Goal: Information Seeking & Learning: Compare options

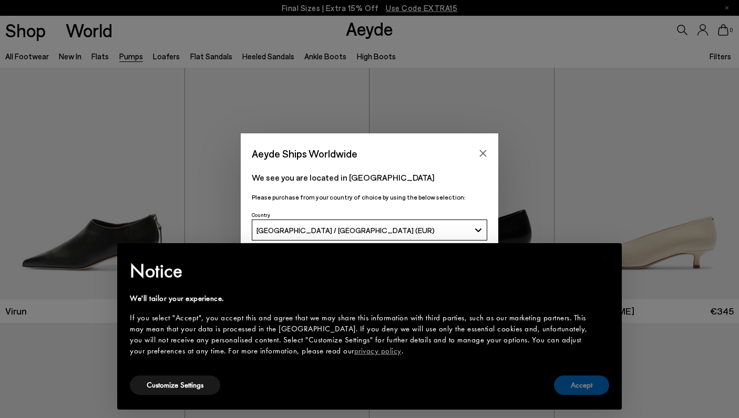
click at [576, 382] on button "Accept" at bounding box center [581, 385] width 55 height 19
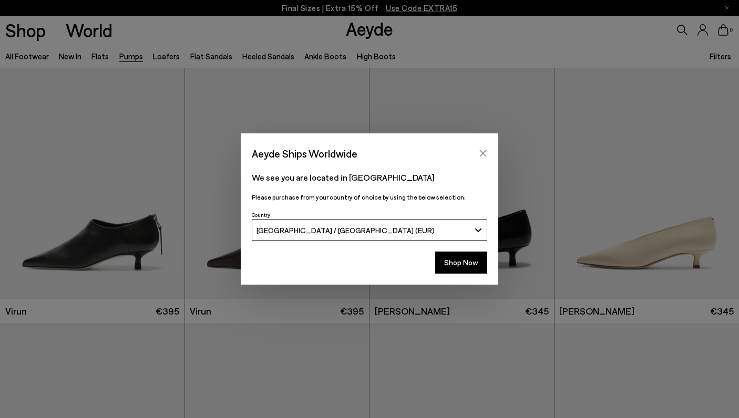
click at [483, 150] on icon "Close" at bounding box center [483, 153] width 8 height 8
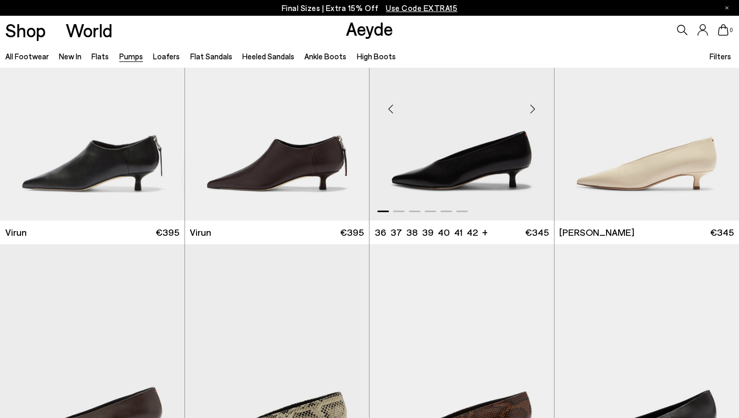
scroll to position [137, 0]
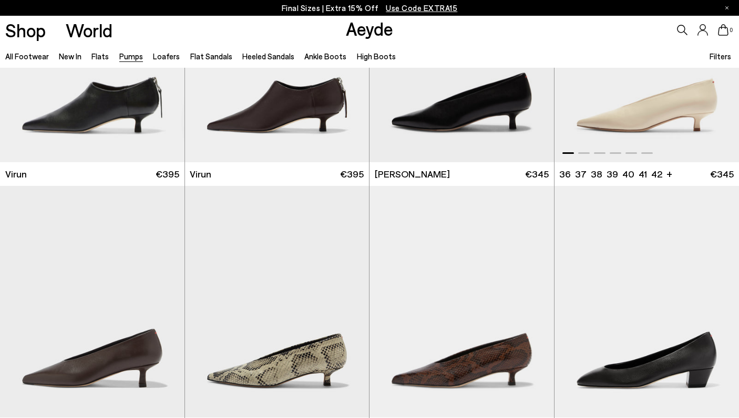
click at [583, 156] on div at bounding box center [647, 151] width 185 height 13
click at [584, 154] on span at bounding box center [584, 153] width 12 height 2
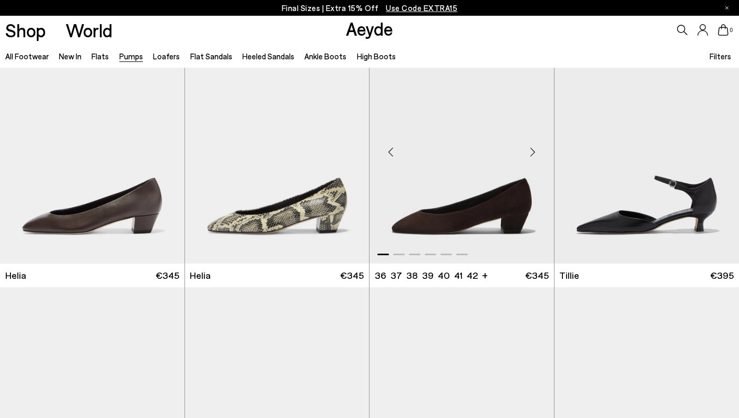
scroll to position [548, 0]
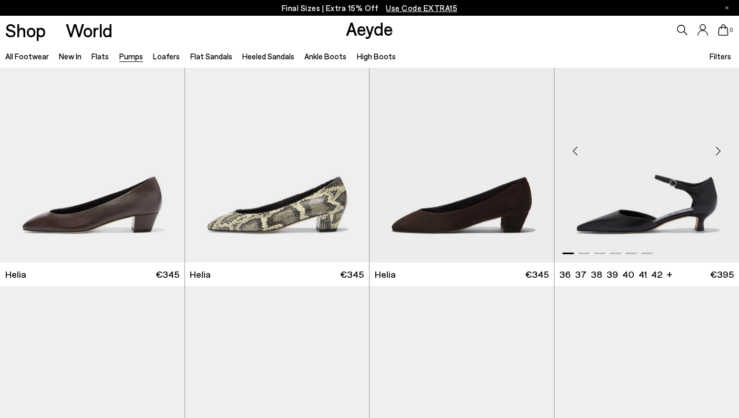
click at [719, 154] on div "Next slide" at bounding box center [718, 151] width 32 height 32
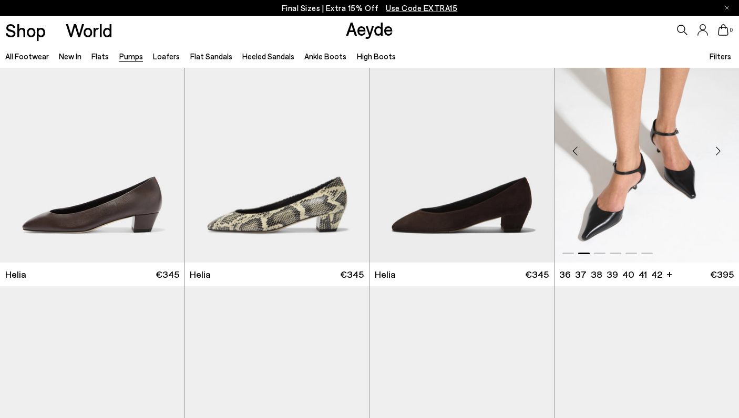
click at [719, 154] on div "Next slide" at bounding box center [718, 151] width 32 height 32
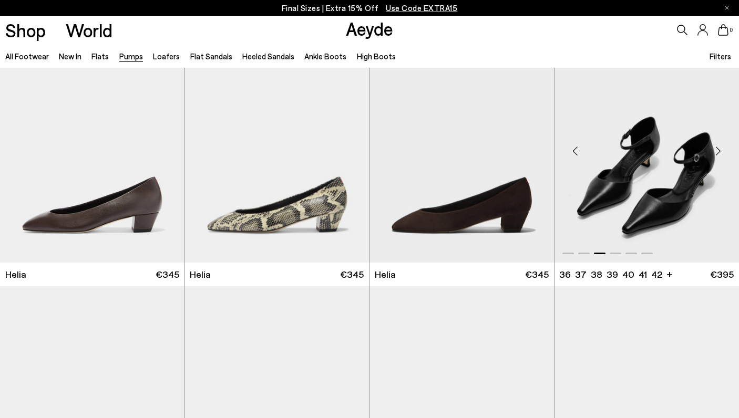
click at [575, 141] on div "Previous slide" at bounding box center [576, 151] width 32 height 32
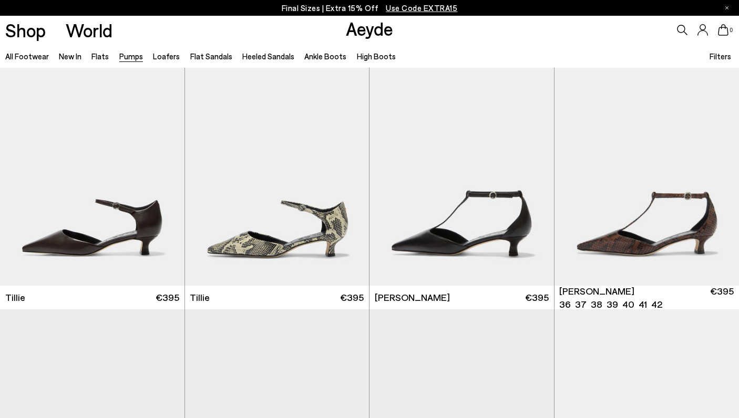
scroll to position [793, 0]
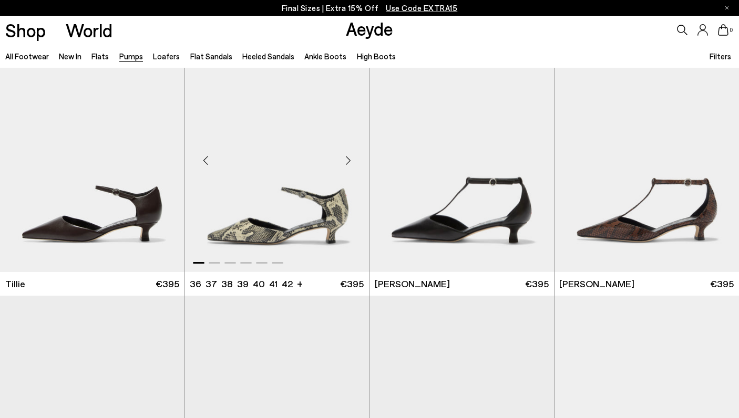
click at [345, 159] on div "Next slide" at bounding box center [348, 161] width 32 height 32
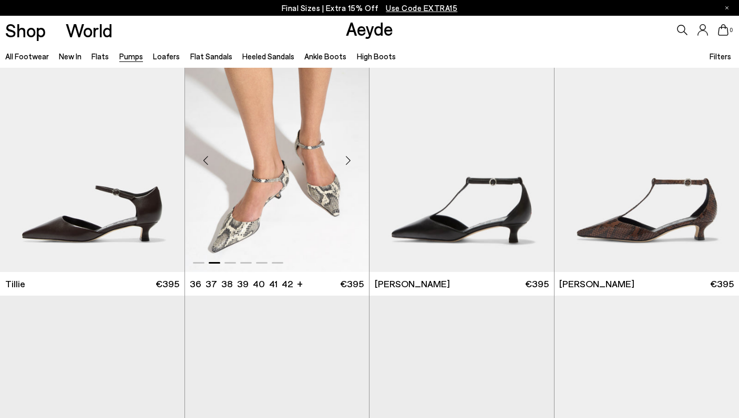
click at [345, 159] on div "Next slide" at bounding box center [348, 161] width 32 height 32
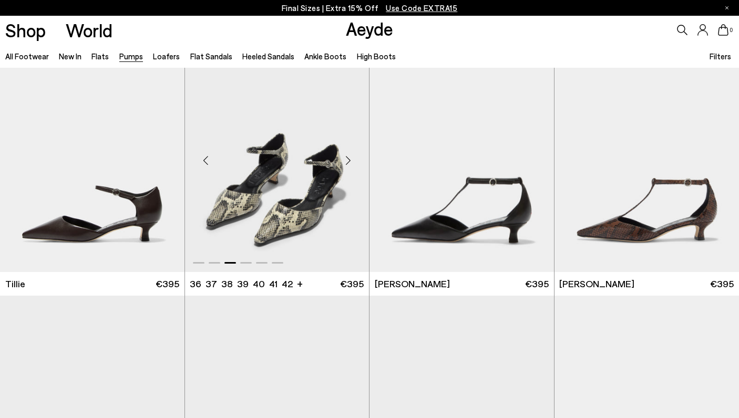
click at [345, 159] on div "Next slide" at bounding box center [348, 161] width 32 height 32
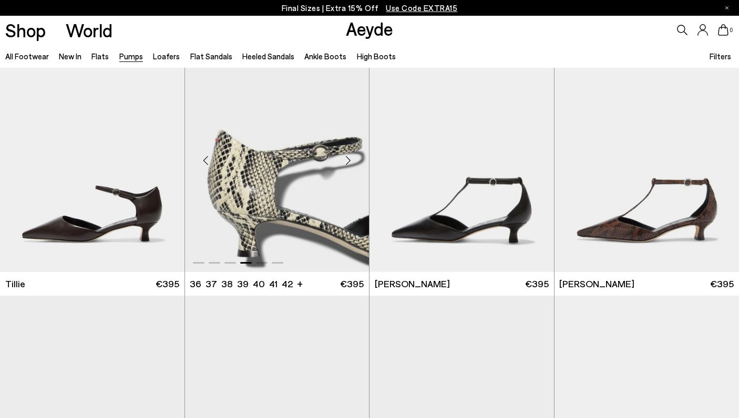
click at [345, 159] on div "Next slide" at bounding box center [348, 161] width 32 height 32
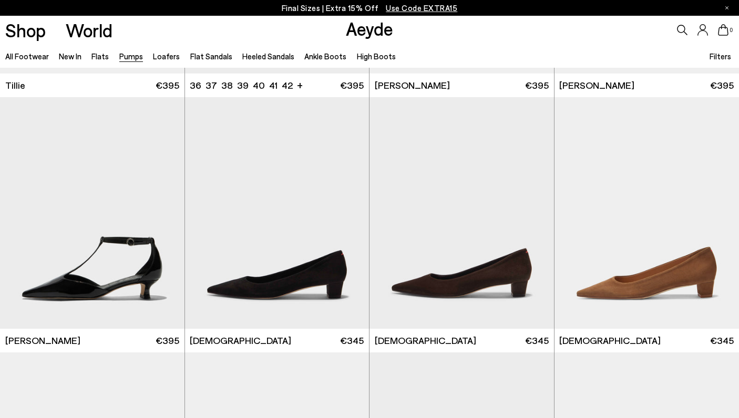
scroll to position [1077, 0]
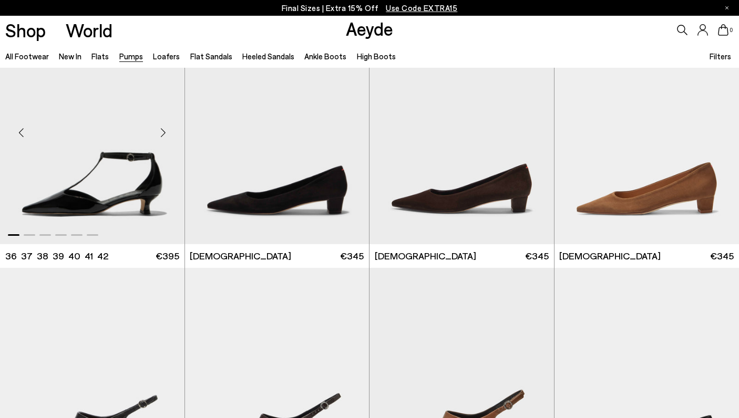
click at [167, 134] on div "Next slide" at bounding box center [164, 133] width 32 height 32
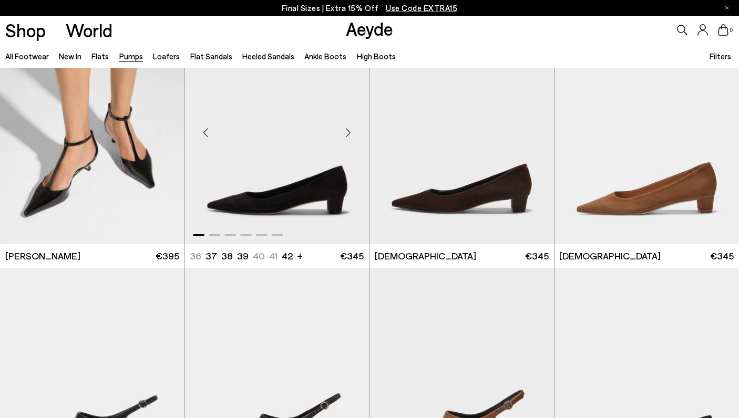
click at [346, 131] on div "Next slide" at bounding box center [348, 133] width 32 height 32
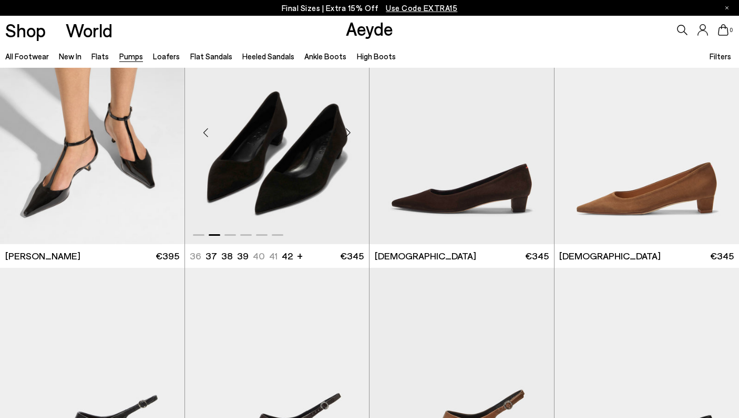
click at [346, 131] on div "Next slide" at bounding box center [348, 133] width 32 height 32
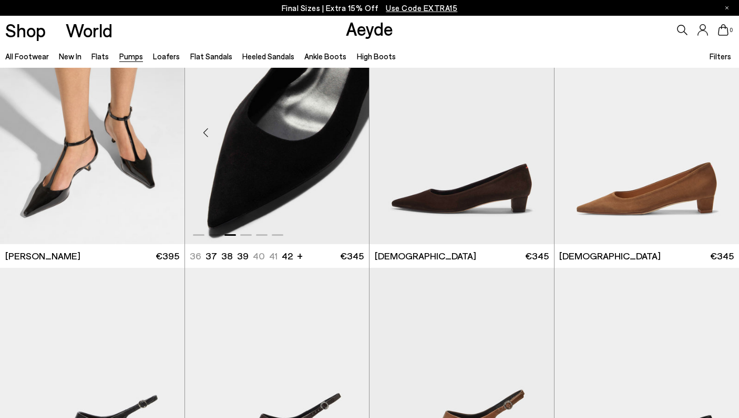
click at [346, 131] on div "Next slide" at bounding box center [348, 133] width 32 height 32
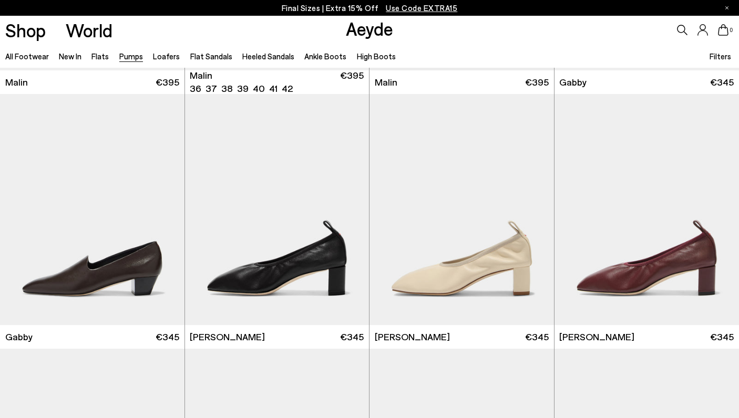
scroll to position [1534, 0]
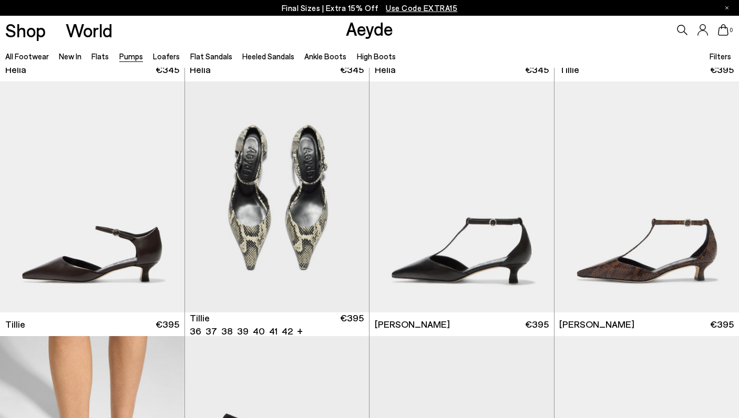
scroll to position [727, 0]
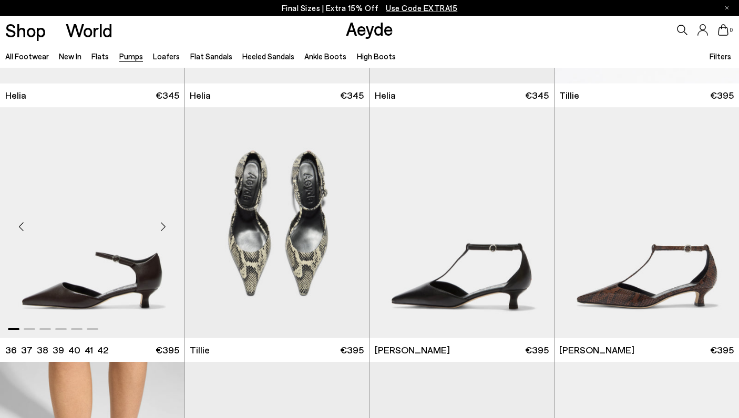
click at [160, 219] on div "Next slide" at bounding box center [164, 227] width 32 height 32
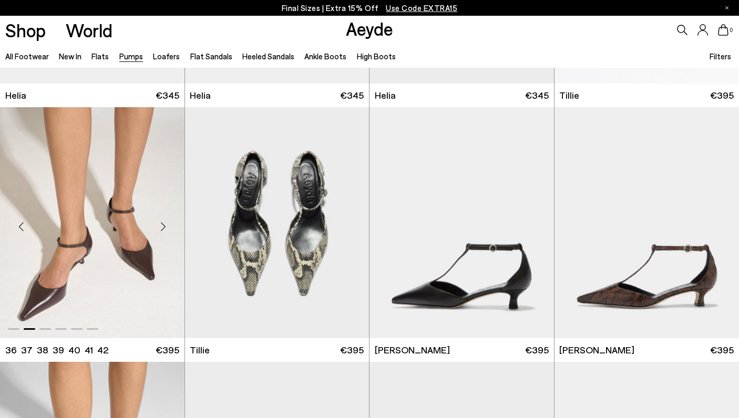
click at [162, 221] on div "Next slide" at bounding box center [164, 227] width 32 height 32
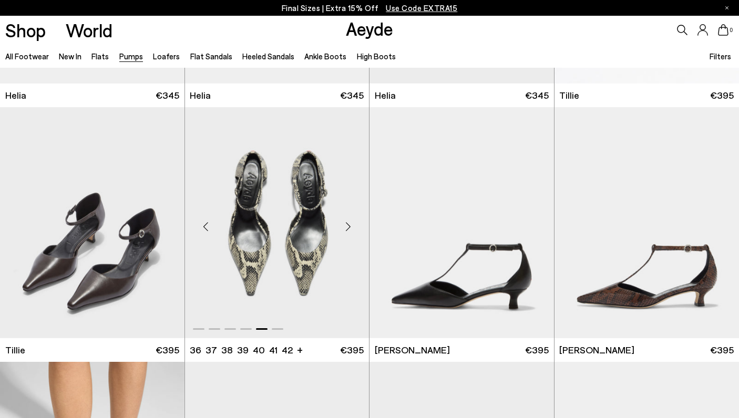
click at [346, 226] on div "Next slide" at bounding box center [348, 227] width 32 height 32
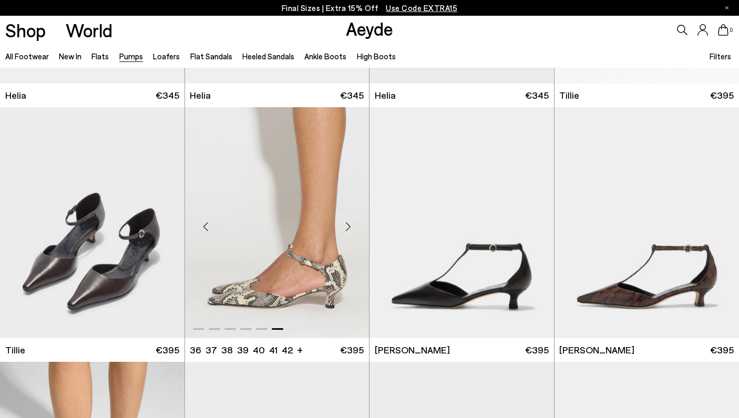
click at [346, 226] on div "Next slide" at bounding box center [348, 227] width 32 height 32
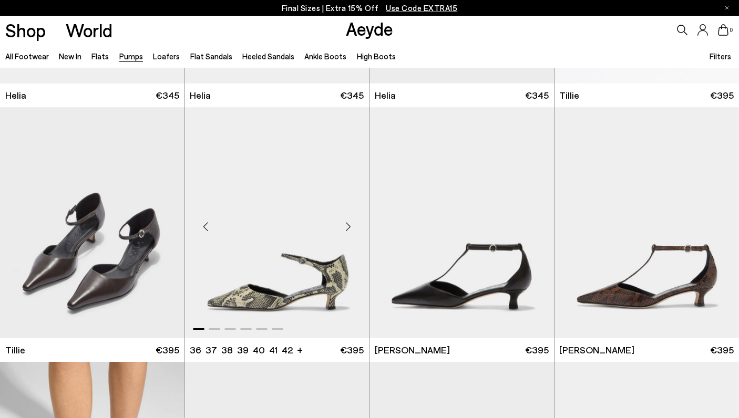
click at [346, 226] on div "Next slide" at bounding box center [348, 227] width 32 height 32
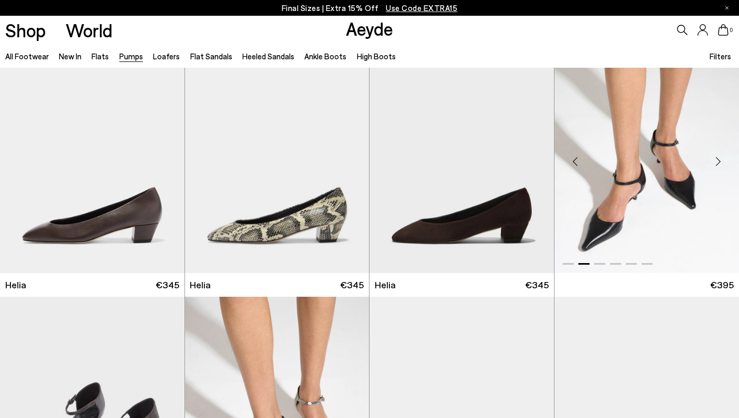
scroll to position [538, 0]
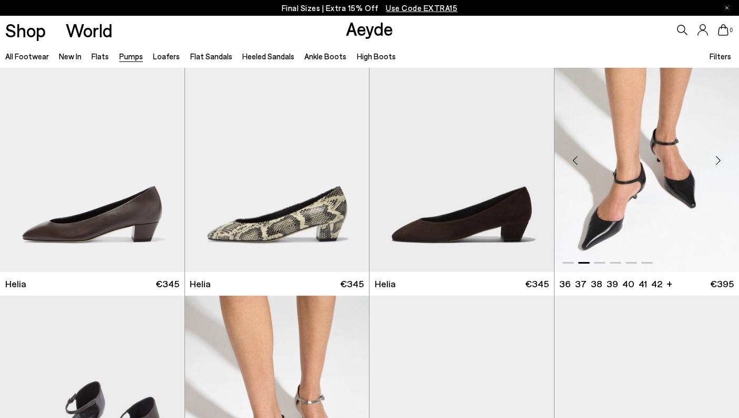
click at [722, 158] on div "Next slide" at bounding box center [718, 161] width 32 height 32
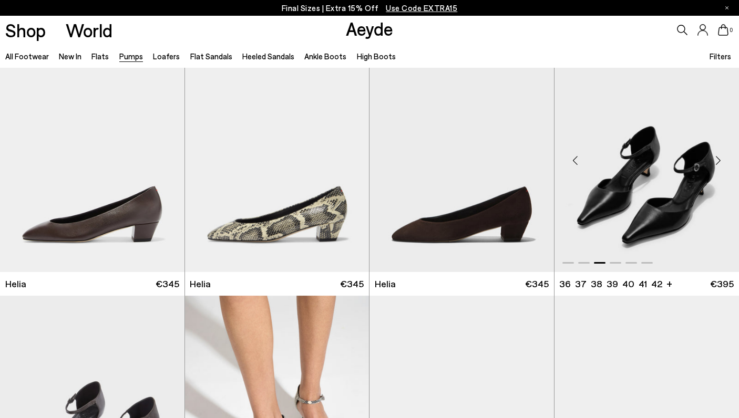
click at [722, 158] on div "Next slide" at bounding box center [718, 161] width 32 height 32
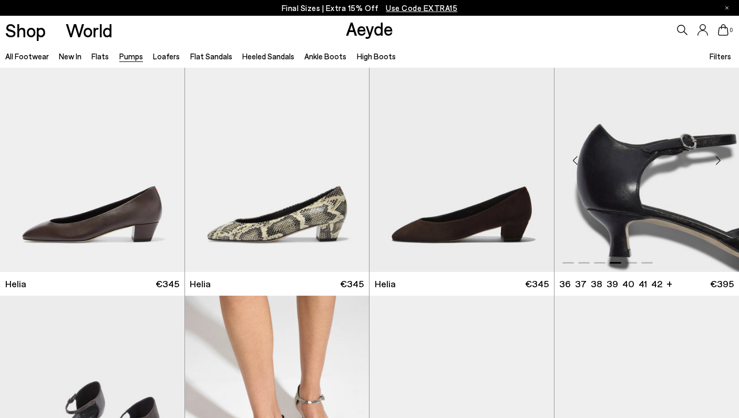
click at [722, 158] on div "Next slide" at bounding box center [718, 161] width 32 height 32
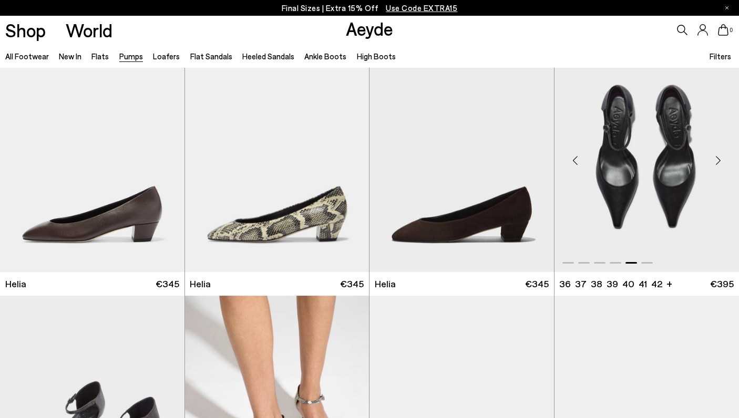
click at [722, 158] on div "Next slide" at bounding box center [718, 161] width 32 height 32
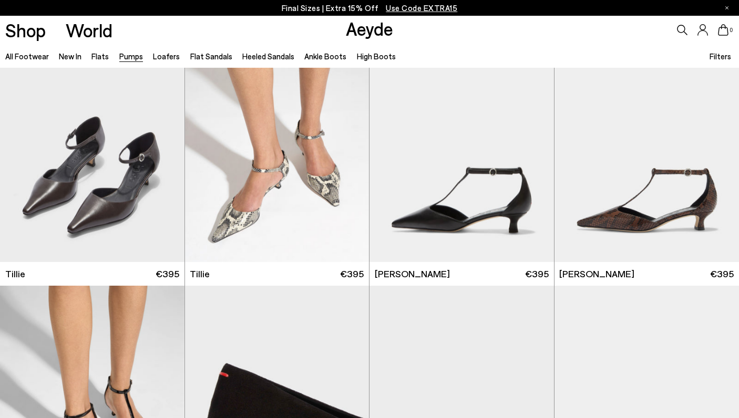
scroll to position [831, 0]
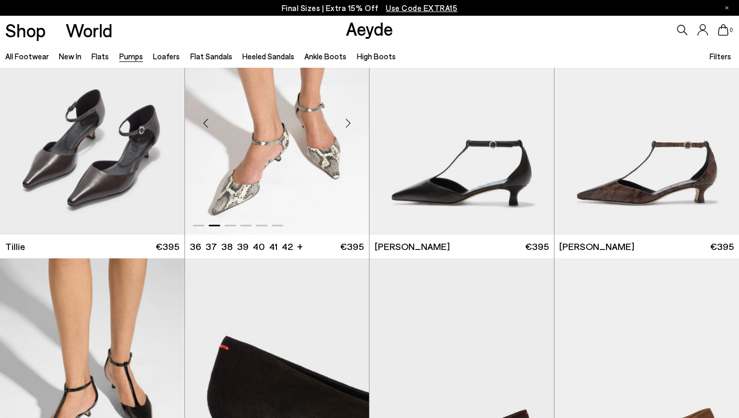
click at [357, 120] on div "Next slide" at bounding box center [348, 124] width 32 height 32
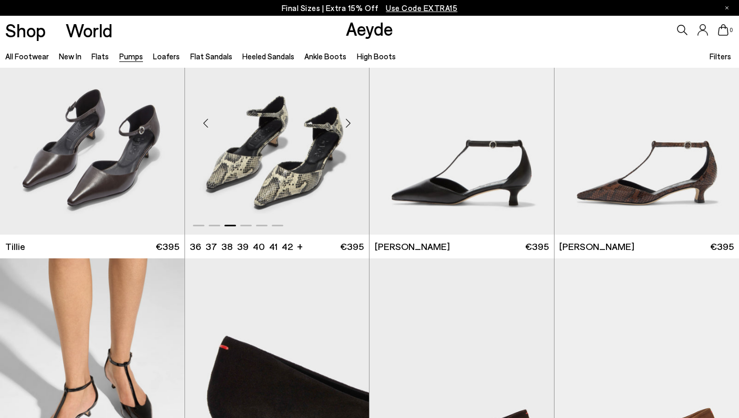
click at [356, 120] on div "Next slide" at bounding box center [348, 124] width 32 height 32
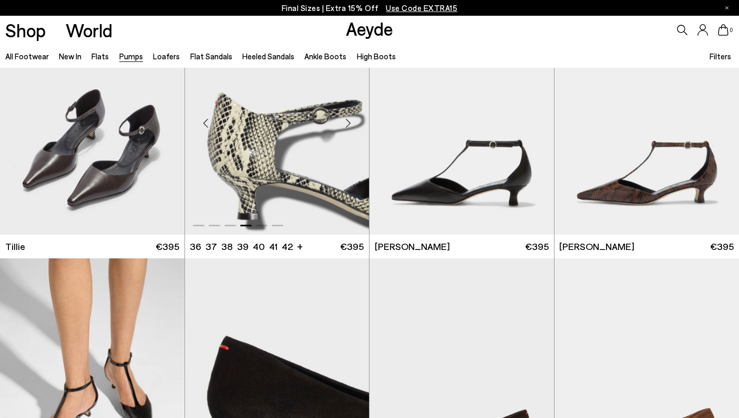
click at [356, 120] on div "Next slide" at bounding box center [348, 124] width 32 height 32
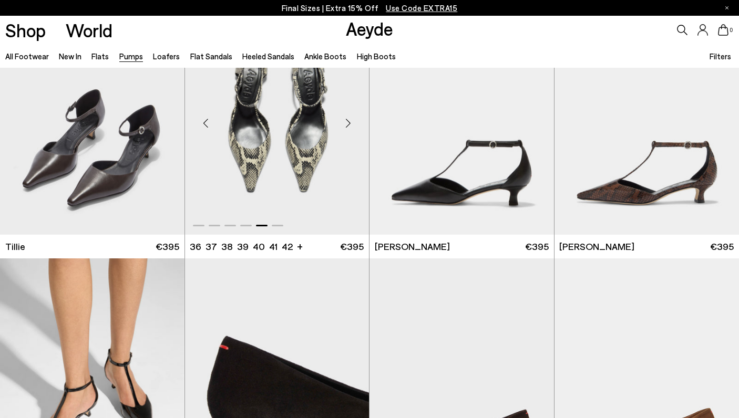
click at [280, 136] on img "5 / 6" at bounding box center [277, 120] width 185 height 232
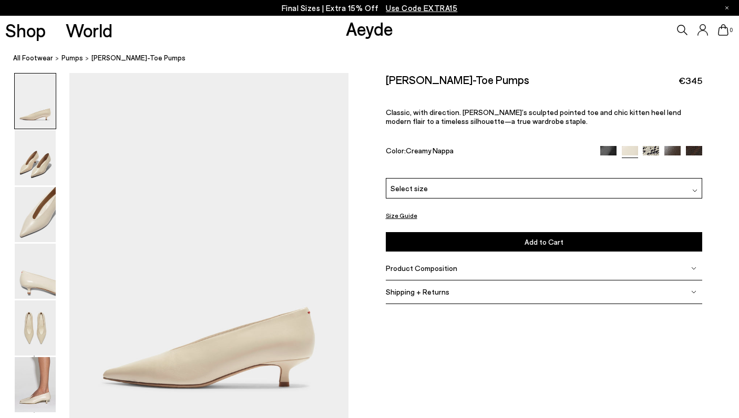
click at [16, 156] on img at bounding box center [35, 157] width 41 height 55
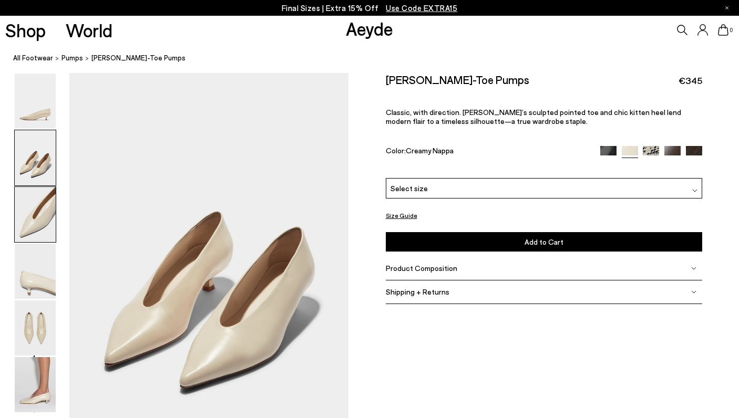
click at [29, 201] on img at bounding box center [35, 214] width 41 height 55
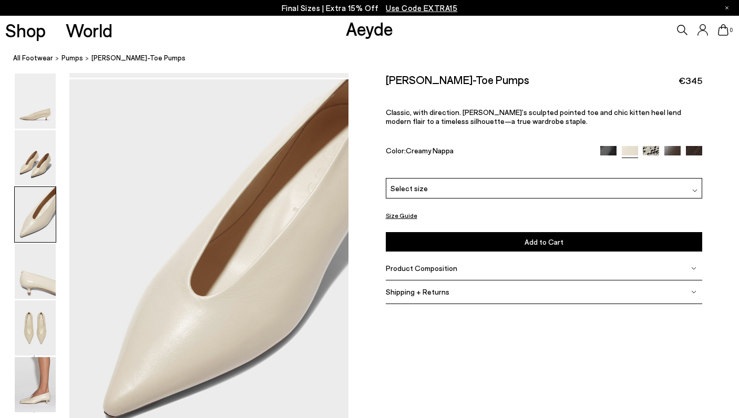
scroll to position [749, 0]
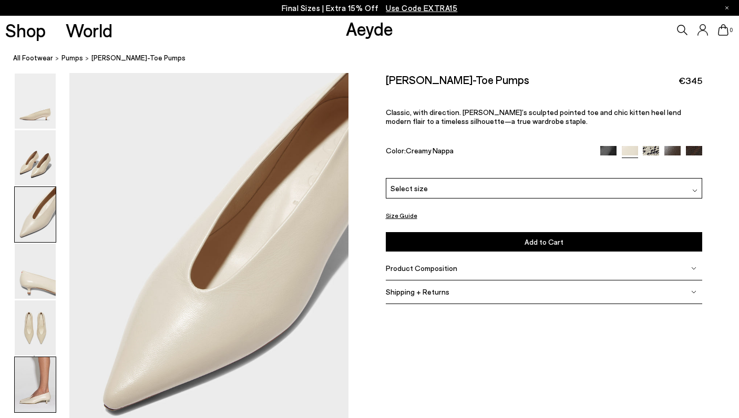
click at [38, 383] on img at bounding box center [35, 385] width 41 height 55
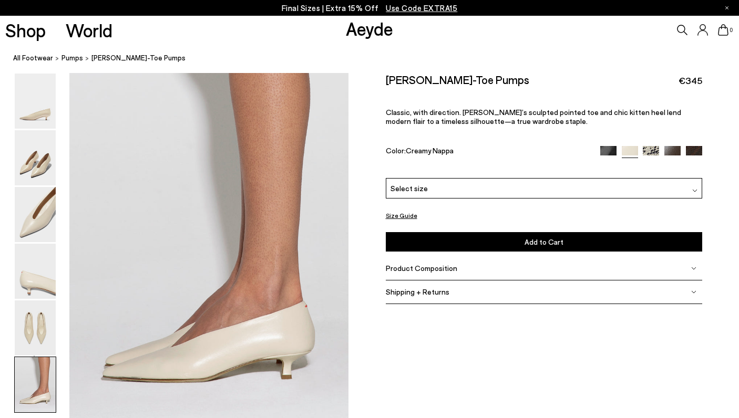
scroll to position [1943, 0]
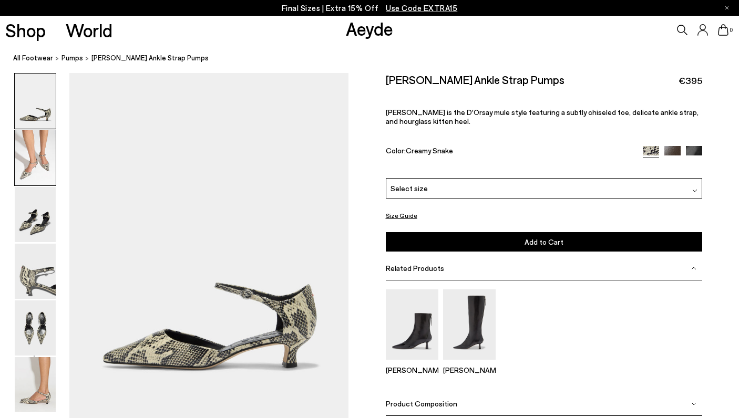
click at [38, 176] on img at bounding box center [35, 157] width 41 height 55
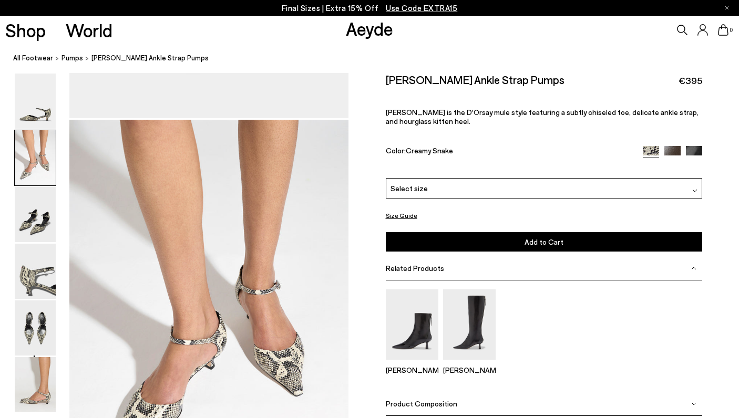
scroll to position [348, 0]
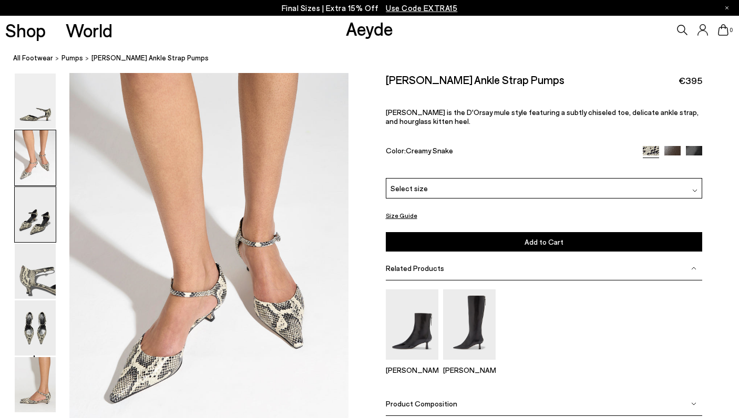
click at [35, 209] on img at bounding box center [35, 214] width 41 height 55
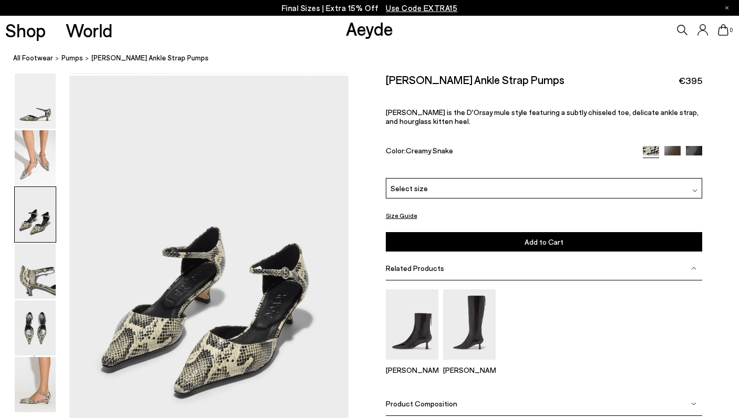
scroll to position [722, 0]
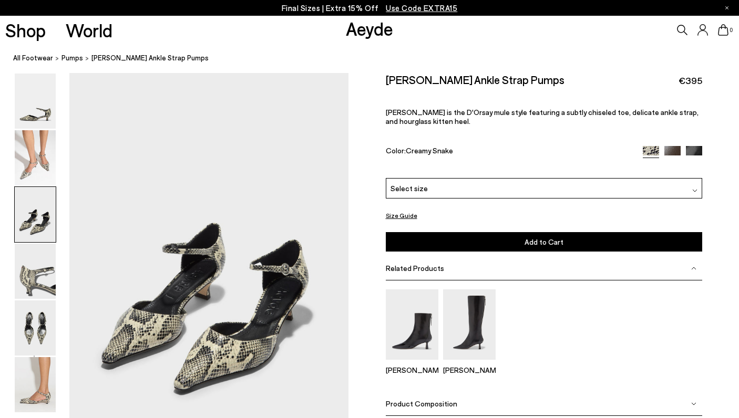
click at [34, 232] on img at bounding box center [35, 214] width 41 height 55
click at [30, 262] on img at bounding box center [35, 271] width 41 height 55
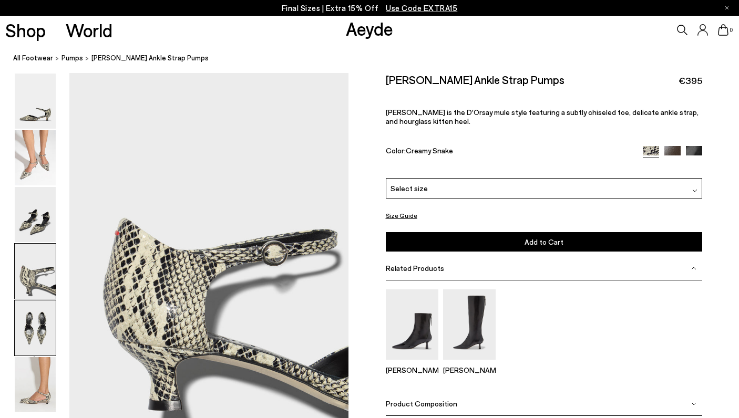
click at [29, 303] on img at bounding box center [35, 328] width 41 height 55
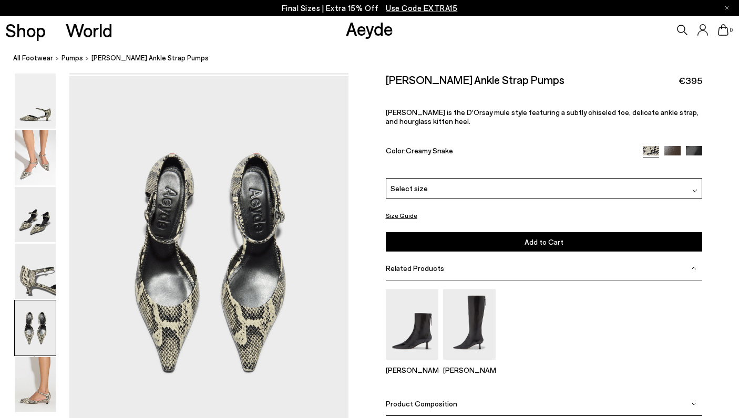
scroll to position [1469, 0]
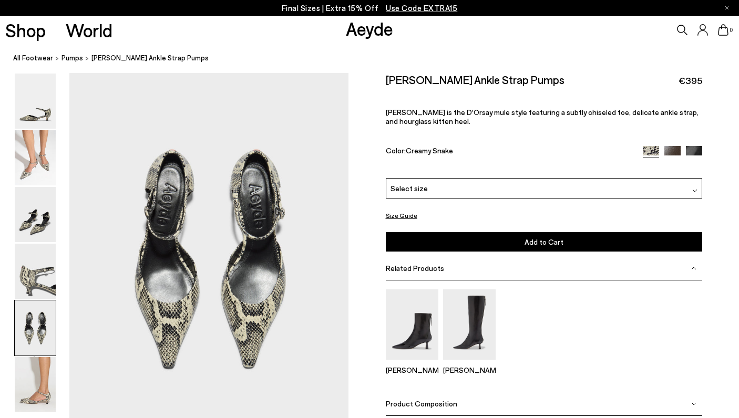
click at [27, 348] on img at bounding box center [35, 328] width 41 height 55
click at [28, 366] on img at bounding box center [35, 385] width 41 height 55
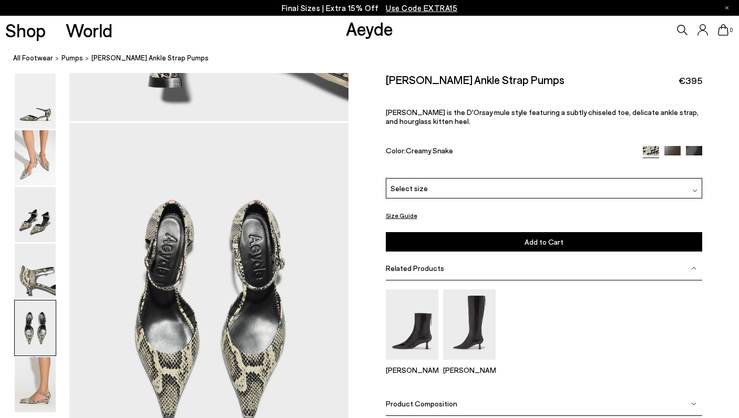
scroll to position [1417, 0]
